Goal: Information Seeking & Learning: Learn about a topic

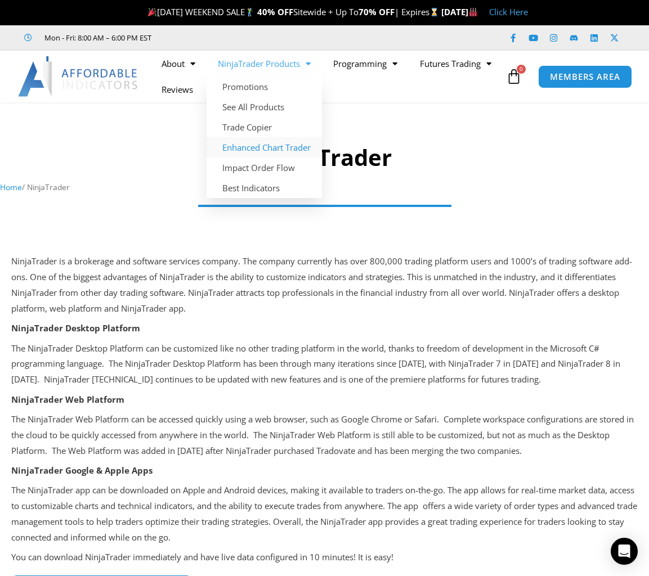
click at [276, 146] on link "Enhanced Chart Trader" at bounding box center [264, 147] width 115 height 20
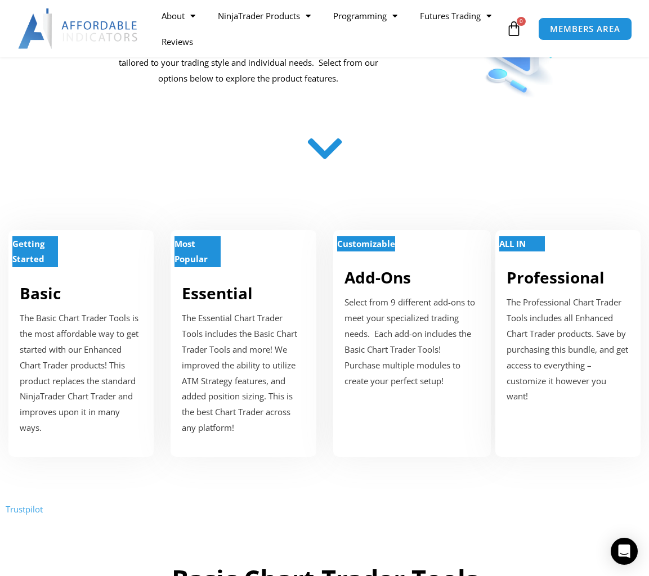
scroll to position [257, 0]
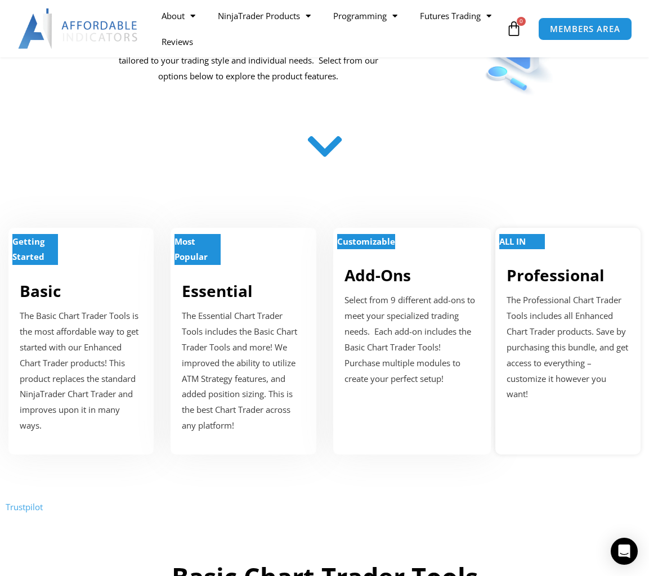
click at [522, 246] on p "ALL IN" at bounding box center [522, 242] width 46 height 16
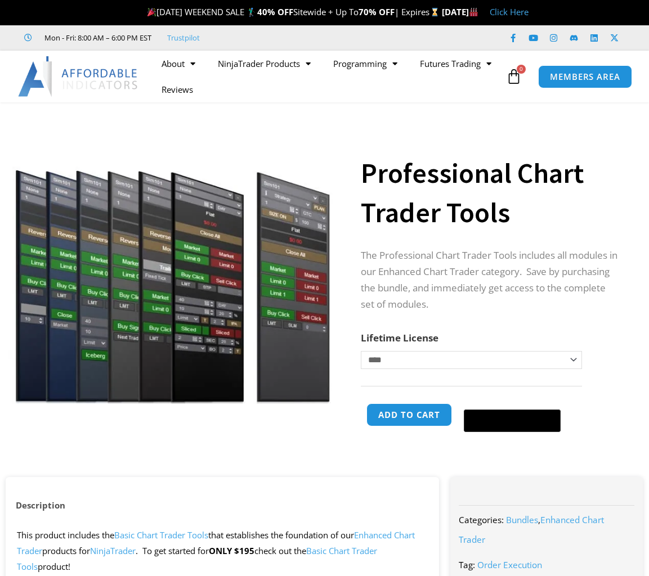
click at [287, 253] on img at bounding box center [172, 263] width 328 height 282
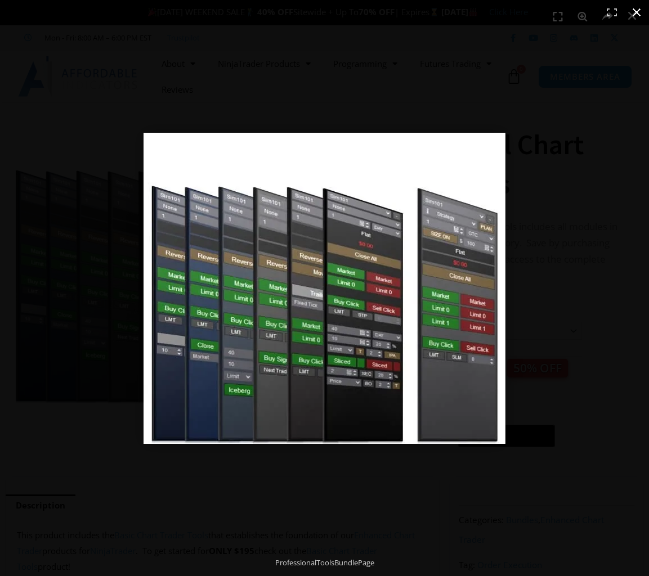
click at [358, 111] on div at bounding box center [324, 288] width 649 height 576
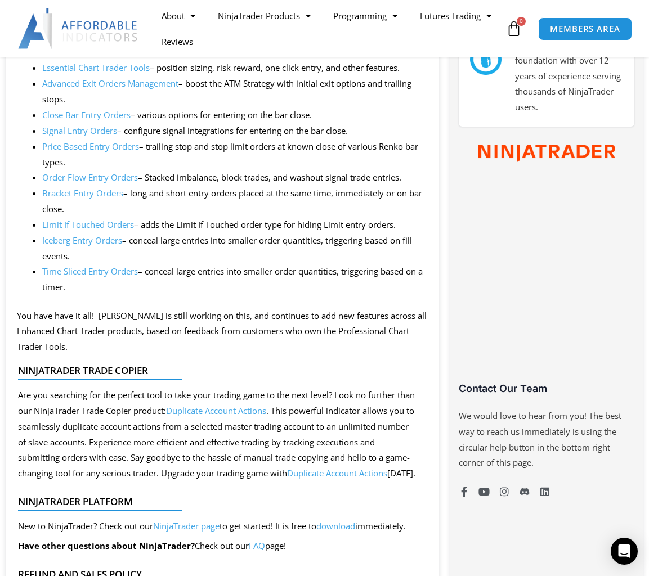
scroll to position [604, 0]
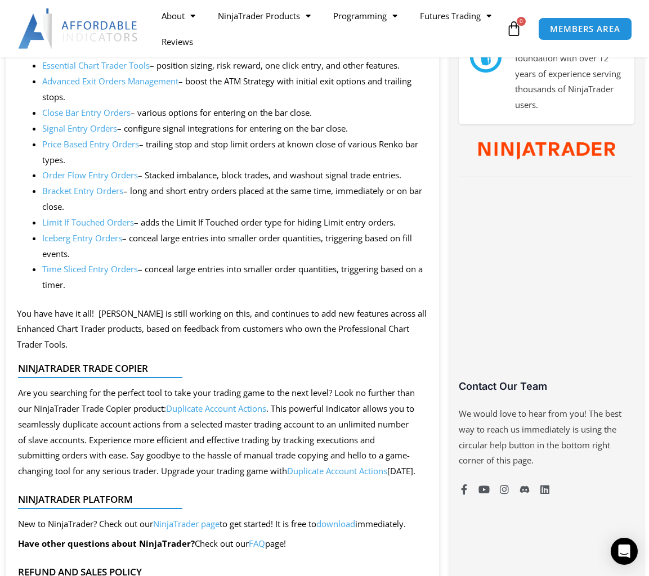
click at [96, 232] on link "Iceberg Entry Orders" at bounding box center [82, 237] width 80 height 11
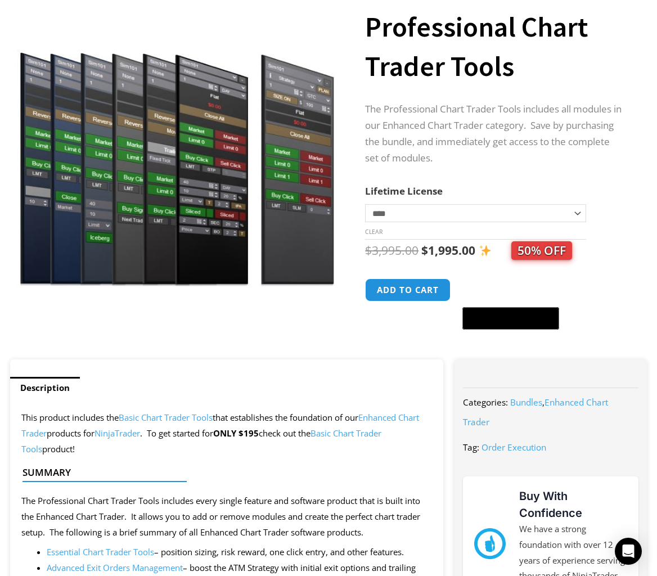
scroll to position [0, 0]
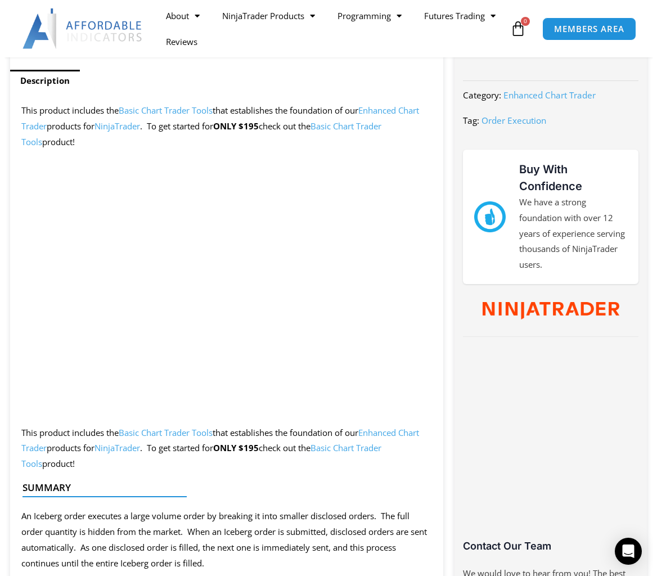
scroll to position [227, 0]
